Goal: Task Accomplishment & Management: Manage account settings

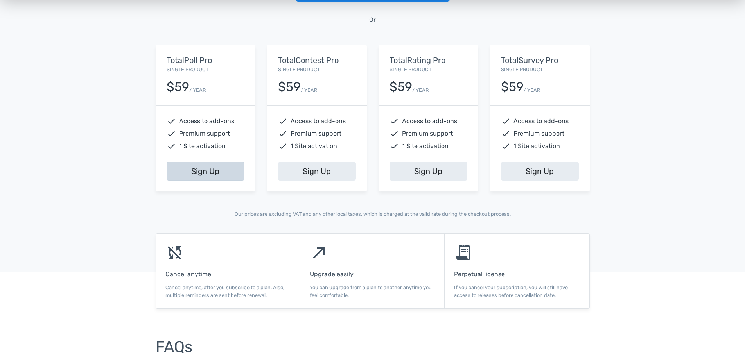
scroll to position [313, 0]
click at [208, 172] on link "Sign Up" at bounding box center [206, 171] width 78 height 19
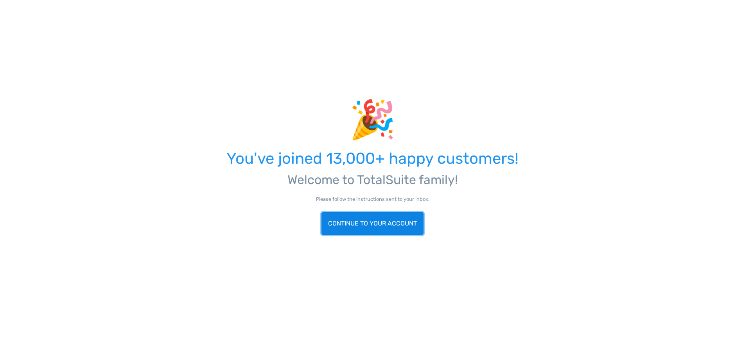
click at [388, 227] on link "Continue to your account" at bounding box center [373, 223] width 102 height 23
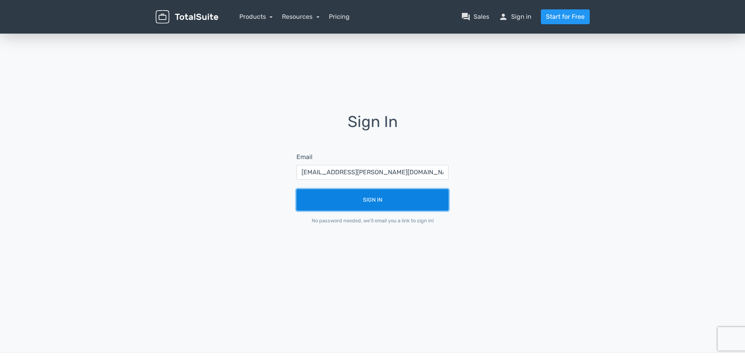
click at [356, 203] on button "Sign In" at bounding box center [373, 200] width 152 height 22
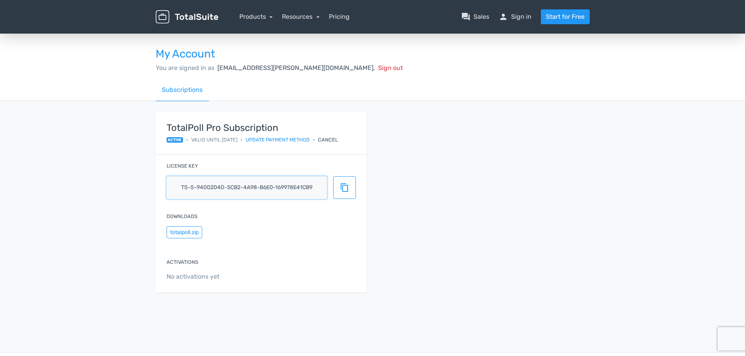
click at [214, 191] on input "ts-s-9400204d-5cb2-4a98-b6e0-169978e41cb9" at bounding box center [247, 187] width 160 height 23
click at [340, 187] on span "content_copy" at bounding box center [344, 187] width 9 height 9
click at [104, 236] on div "My Account You are signed in as [EMAIL_ADDRESS][PERSON_NAME][DOMAIN_NAME], Sign…" at bounding box center [372, 172] width 745 height 281
click at [187, 233] on button "totalpoll.zip" at bounding box center [185, 233] width 36 height 12
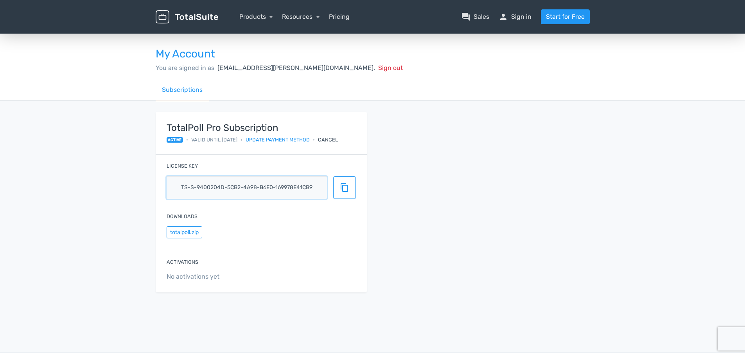
click at [225, 190] on input "ts-s-9400204d-5cb2-4a98-b6e0-169978e41cb9" at bounding box center [247, 187] width 160 height 23
click at [338, 187] on button "content_copy" at bounding box center [344, 187] width 23 height 23
